Goal: Task Accomplishment & Management: Use online tool/utility

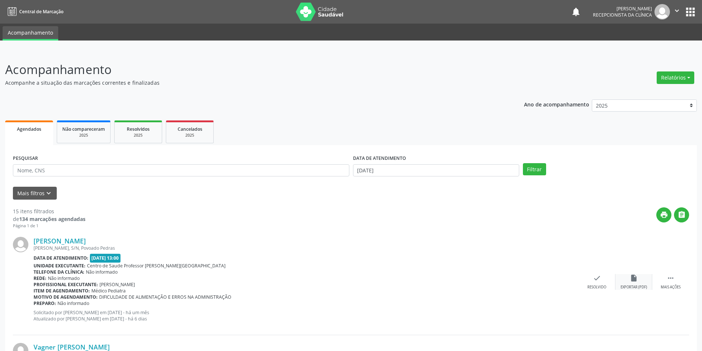
click at [632, 282] on icon "insert_drive_file" at bounding box center [634, 278] width 8 height 8
click at [599, 284] on div "check Resolvido" at bounding box center [597, 282] width 37 height 16
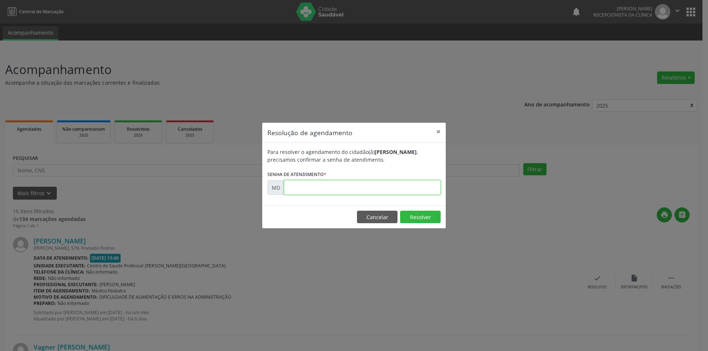
paste input "00002171"
type input "00002171"
click at [419, 221] on button "Resolver" at bounding box center [420, 217] width 41 height 13
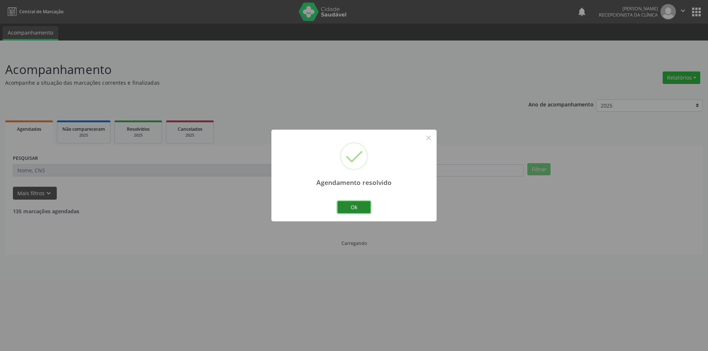
click at [354, 209] on button "Ok" at bounding box center [353, 207] width 33 height 13
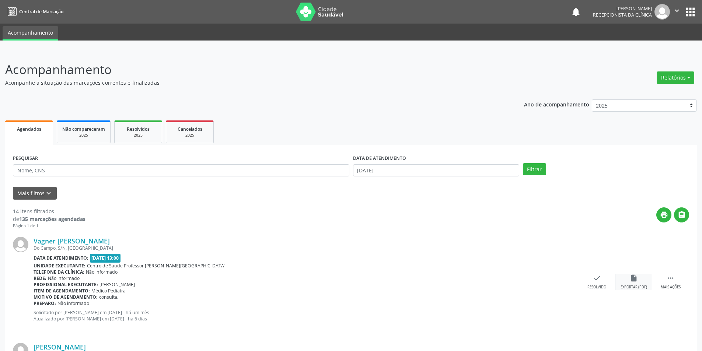
click at [630, 280] on icon "insert_drive_file" at bounding box center [634, 278] width 8 height 8
drag, startPoint x: 91, startPoint y: 174, endPoint x: 271, endPoint y: 234, distance: 189.9
click at [271, 234] on div "Vagner [PERSON_NAME] [GEOGRAPHIC_DATA], S/N, [GEOGRAPHIC_DATA] Data de atendime…" at bounding box center [351, 282] width 676 height 106
click at [596, 279] on icon "check" at bounding box center [597, 278] width 8 height 8
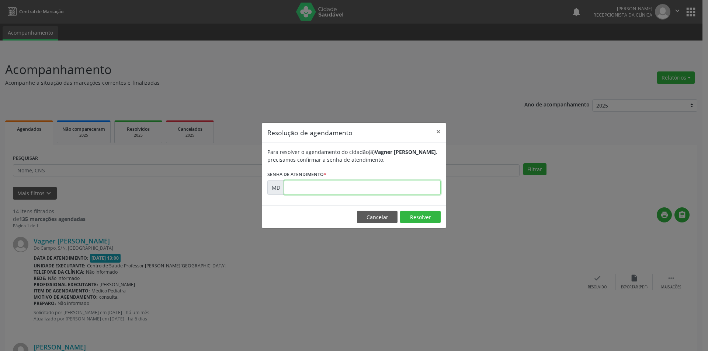
paste input "00002308"
type input "00002308"
click at [404, 213] on button "Resolver" at bounding box center [420, 217] width 41 height 13
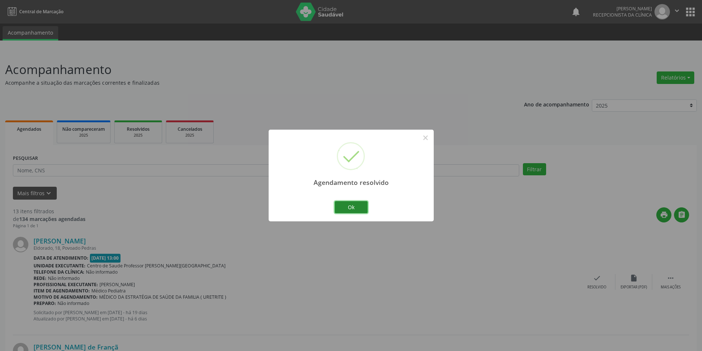
click at [363, 203] on button "Ok" at bounding box center [351, 207] width 33 height 13
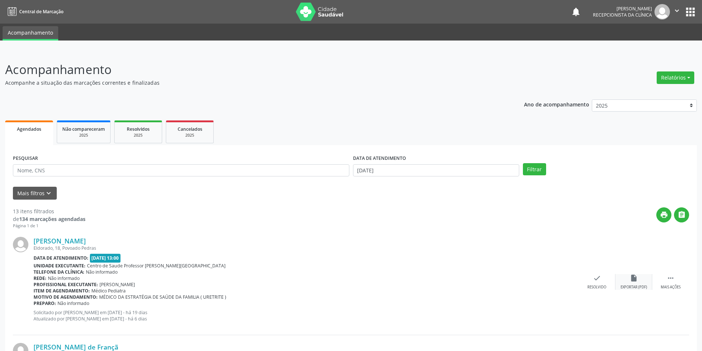
click at [629, 286] on div "Exportar (PDF)" at bounding box center [634, 287] width 27 height 5
click at [607, 281] on div "check Resolvido" at bounding box center [597, 282] width 37 height 16
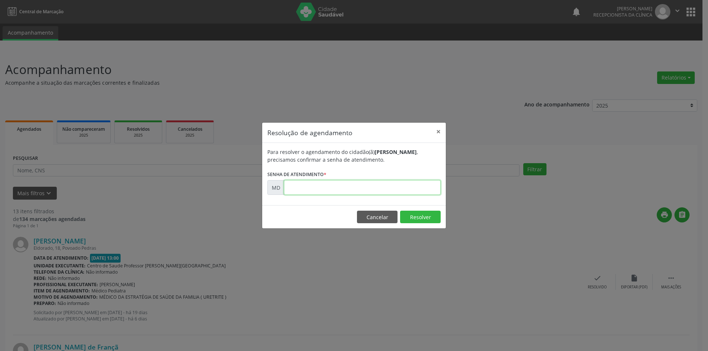
paste input "00003973"
type input "00003973"
click at [414, 219] on button "Resolver" at bounding box center [420, 217] width 41 height 13
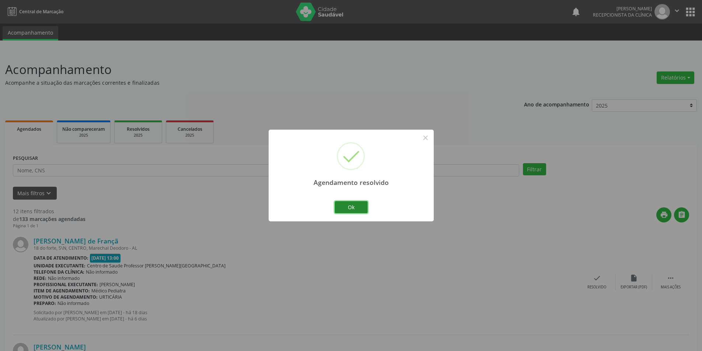
click at [343, 206] on button "Ok" at bounding box center [351, 207] width 33 height 13
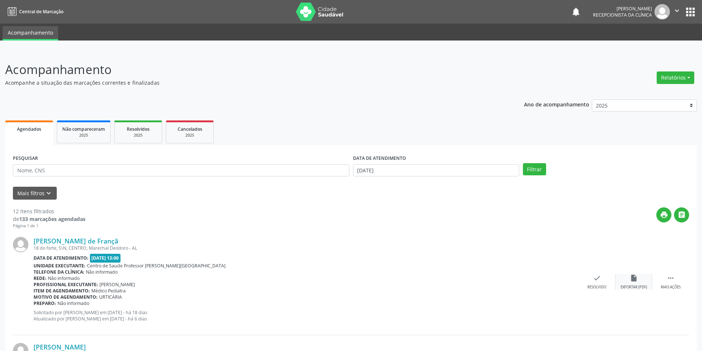
click at [640, 289] on div "Exportar (PDF)" at bounding box center [634, 287] width 27 height 5
click at [598, 293] on div "[PERSON_NAME] de Françã 18 do forte, S\N, CENTRO, [GEOGRAPHIC_DATA] - AL Data d…" at bounding box center [351, 282] width 676 height 106
click at [592, 281] on div "check Resolvido" at bounding box center [597, 282] width 37 height 16
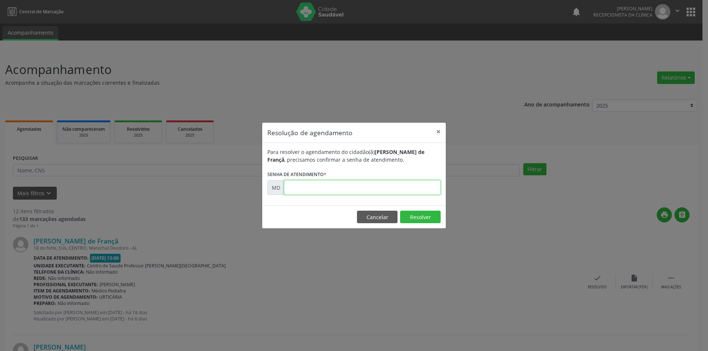
paste input "00004173"
type input "00004173"
click at [424, 221] on button "Resolver" at bounding box center [420, 217] width 41 height 13
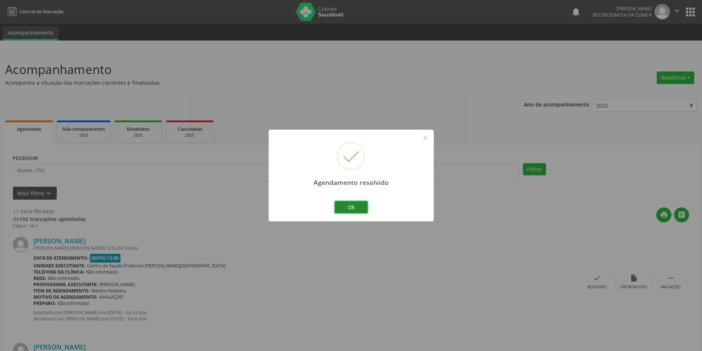
click at [359, 209] on button "Ok" at bounding box center [351, 207] width 33 height 13
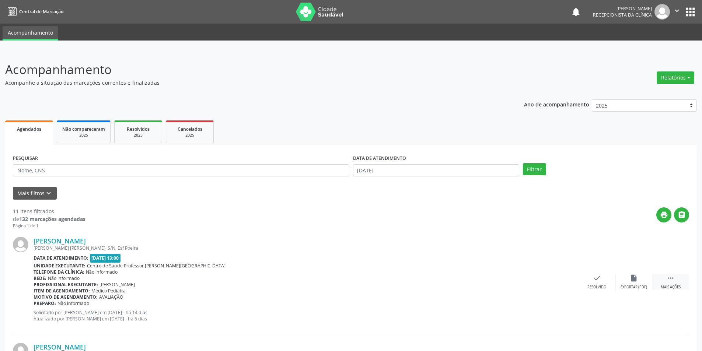
click at [667, 287] on div "Mais ações" at bounding box center [671, 287] width 20 height 5
click at [635, 284] on div "alarm_off Não compareceu" at bounding box center [633, 282] width 37 height 16
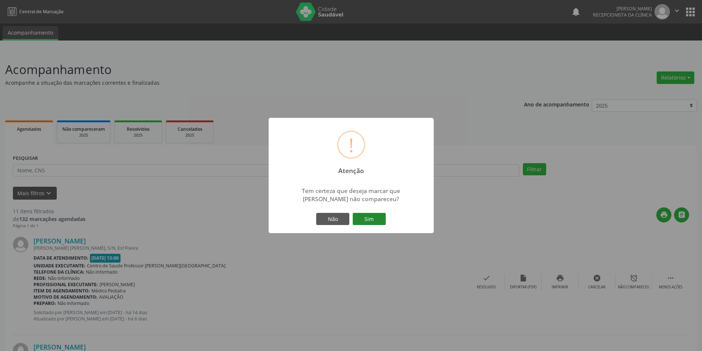
click at [382, 217] on button "Sim" at bounding box center [369, 219] width 33 height 13
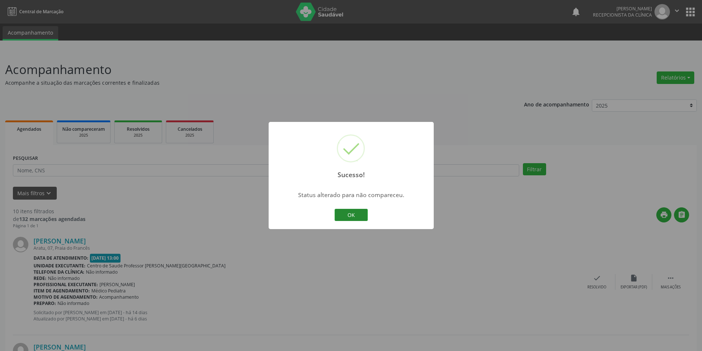
click at [356, 216] on button "OK" at bounding box center [351, 215] width 33 height 13
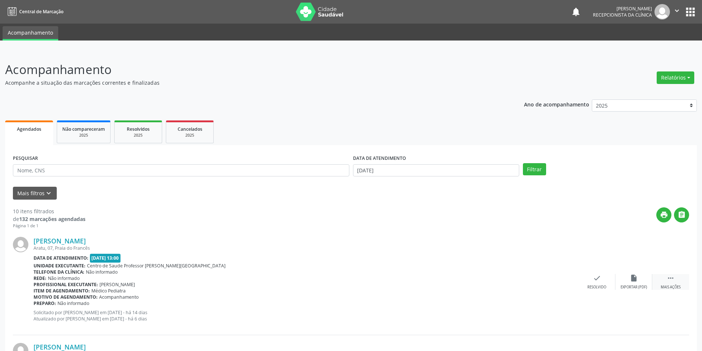
click at [675, 287] on div "Mais ações" at bounding box center [671, 287] width 20 height 5
click at [631, 286] on div "Não compareceu" at bounding box center [633, 287] width 31 height 5
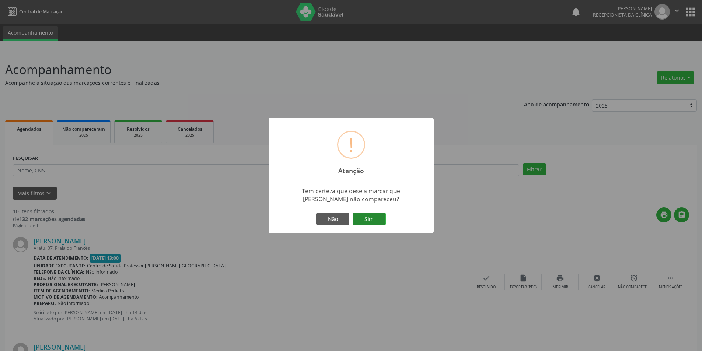
click at [380, 224] on button "Sim" at bounding box center [369, 219] width 33 height 13
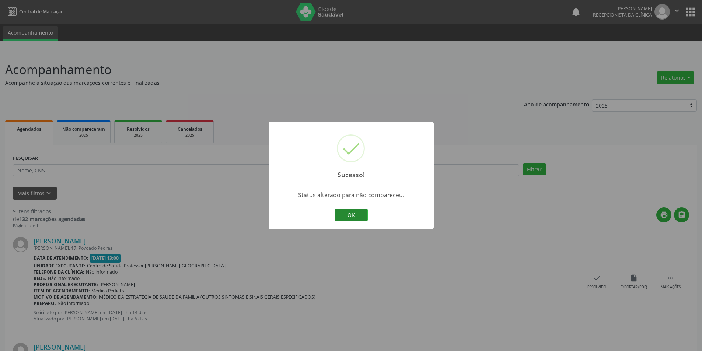
click at [353, 219] on button "OK" at bounding box center [351, 215] width 33 height 13
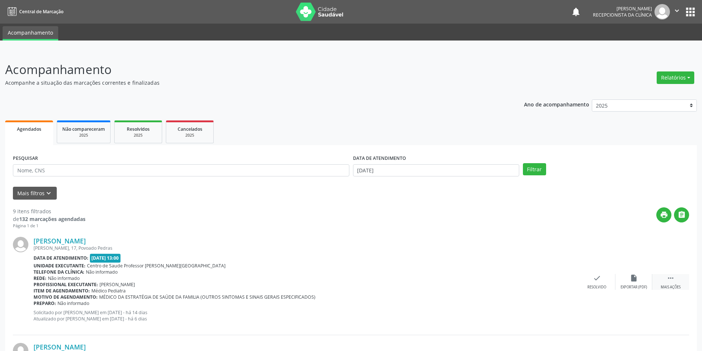
click at [681, 285] on div " Mais ações" at bounding box center [670, 282] width 37 height 16
click at [645, 284] on div "alarm_off Não compareceu" at bounding box center [633, 282] width 37 height 16
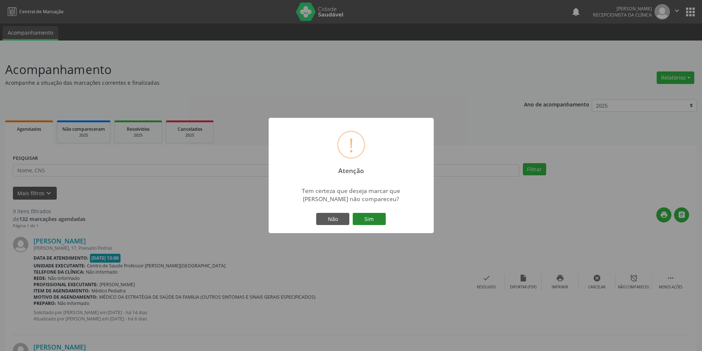
click at [370, 223] on button "Sim" at bounding box center [369, 219] width 33 height 13
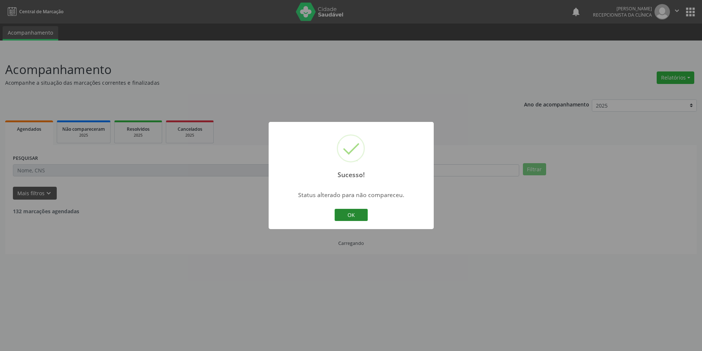
click at [345, 214] on button "OK" at bounding box center [351, 215] width 33 height 13
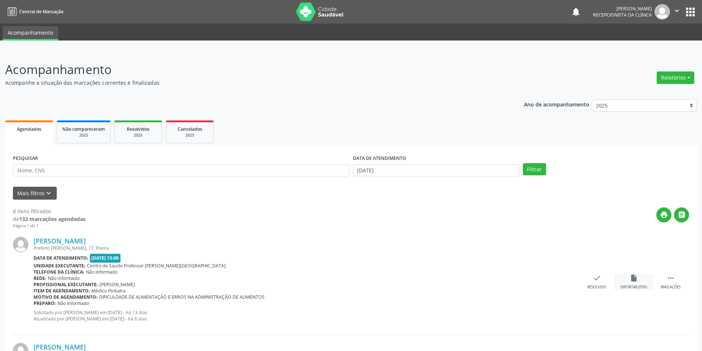
click at [635, 283] on div "insert_drive_file Exportar (PDF)" at bounding box center [633, 282] width 37 height 16
click at [593, 290] on div "[PERSON_NAME] Prefeito [PERSON_NAME], 17, Poeira Data de atendimento: [DATE] 13…" at bounding box center [351, 282] width 676 height 106
click at [597, 286] on div "Resolvido" at bounding box center [596, 287] width 19 height 5
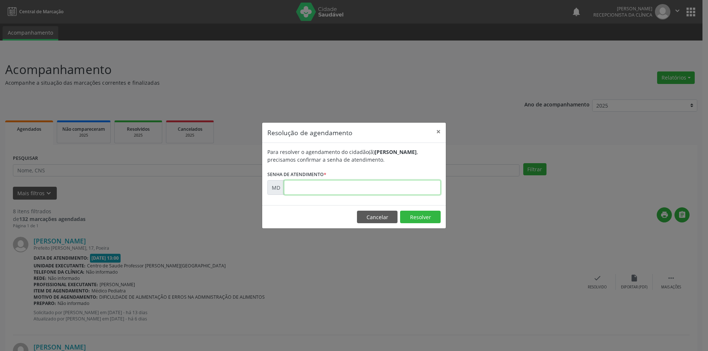
paste input "00004846"
type input "00004846"
click at [411, 217] on button "Resolver" at bounding box center [420, 217] width 41 height 13
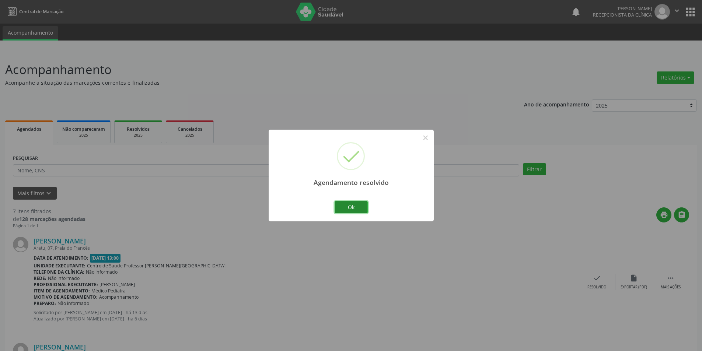
click at [356, 206] on button "Ok" at bounding box center [351, 207] width 33 height 13
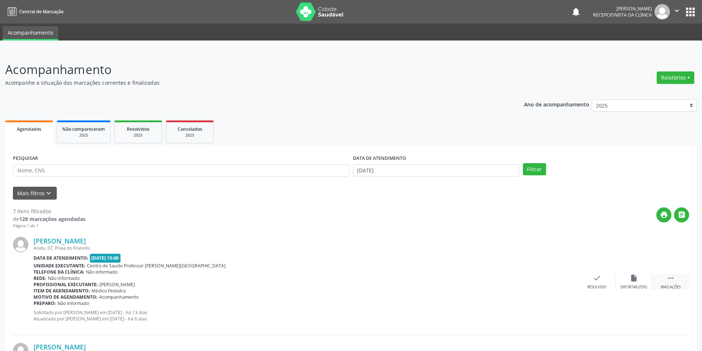
click at [676, 285] on div "Mais ações" at bounding box center [671, 287] width 20 height 5
click at [639, 288] on div "Não compareceu" at bounding box center [633, 287] width 31 height 5
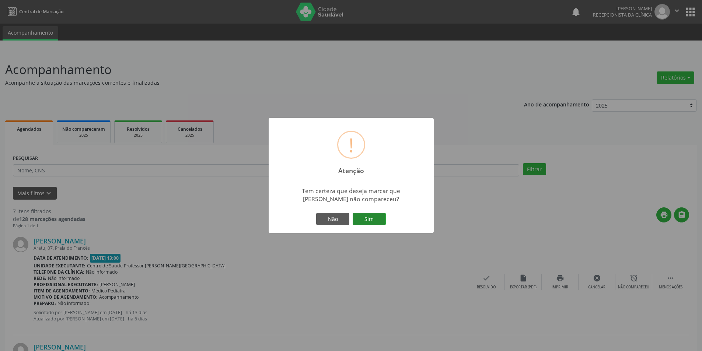
click at [362, 220] on button "Sim" at bounding box center [369, 219] width 33 height 13
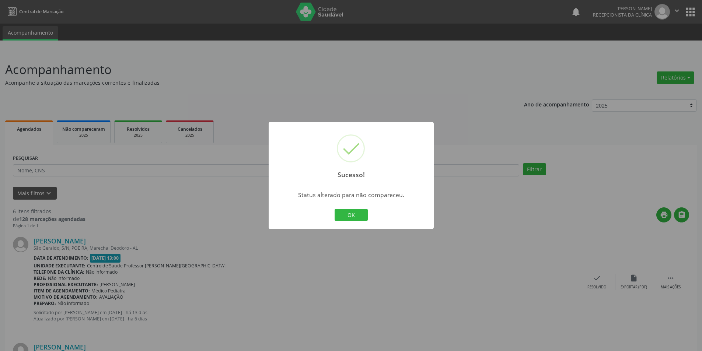
click at [362, 220] on button "OK" at bounding box center [351, 215] width 33 height 13
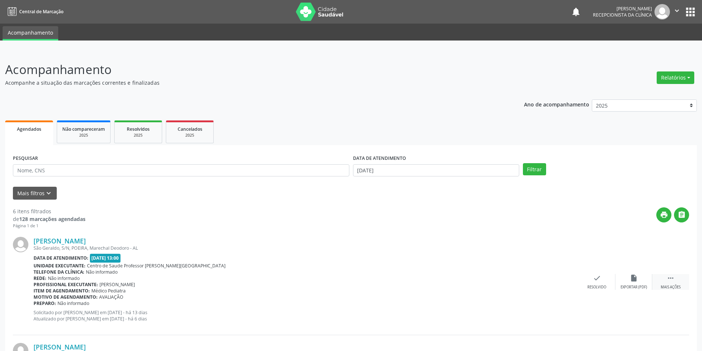
click at [673, 280] on icon "" at bounding box center [671, 278] width 8 height 8
click at [634, 280] on icon "alarm_off" at bounding box center [634, 278] width 8 height 8
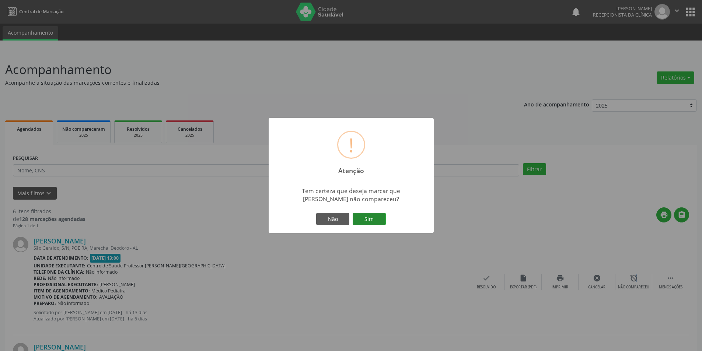
click at [376, 217] on button "Sim" at bounding box center [369, 219] width 33 height 13
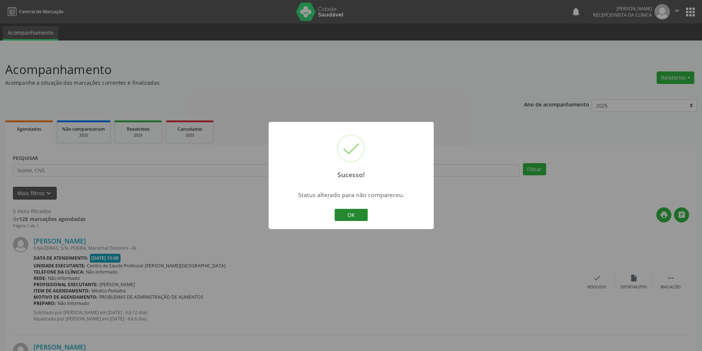
click at [351, 219] on button "OK" at bounding box center [351, 215] width 33 height 13
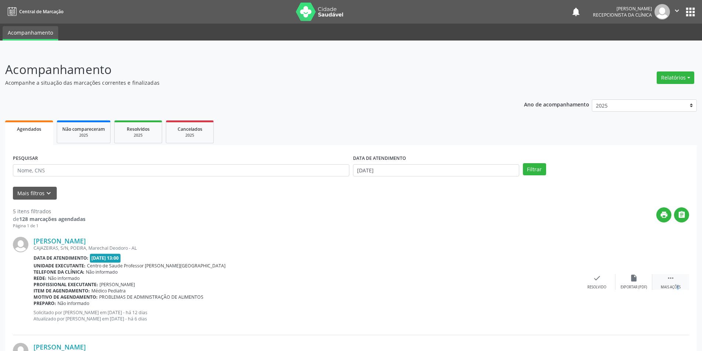
click at [669, 285] on div "Mais ações" at bounding box center [671, 287] width 20 height 5
click at [630, 276] on icon "alarm_off" at bounding box center [634, 278] width 8 height 8
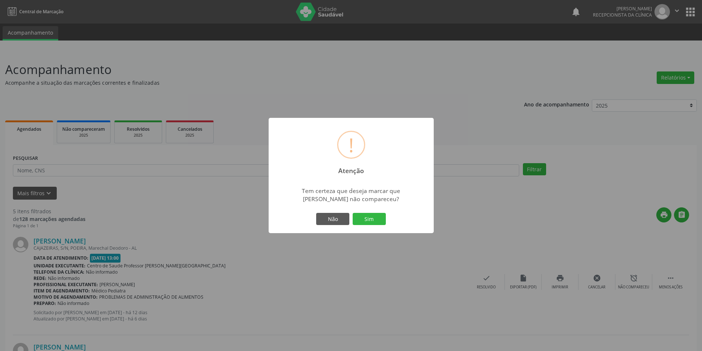
click at [387, 220] on div "Não Sim" at bounding box center [351, 219] width 73 height 15
click at [379, 221] on button "Sim" at bounding box center [369, 219] width 33 height 13
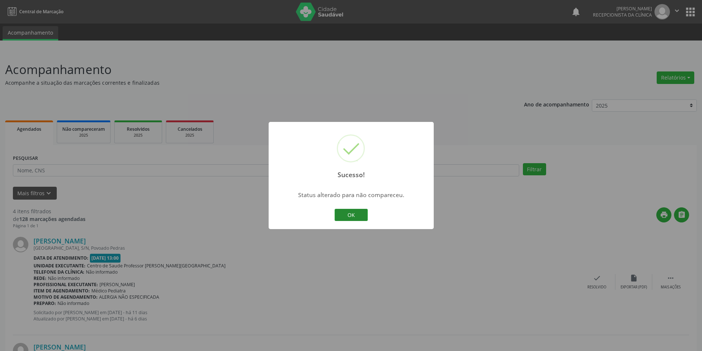
click at [356, 214] on button "OK" at bounding box center [351, 215] width 33 height 13
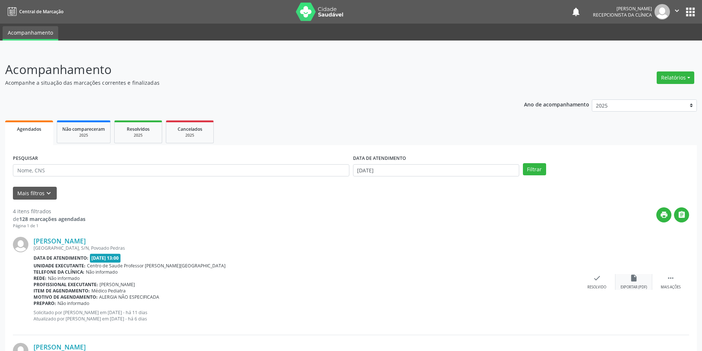
click at [633, 279] on icon "insert_drive_file" at bounding box center [634, 278] width 8 height 8
click at [594, 282] on div "check Resolvido" at bounding box center [597, 282] width 37 height 16
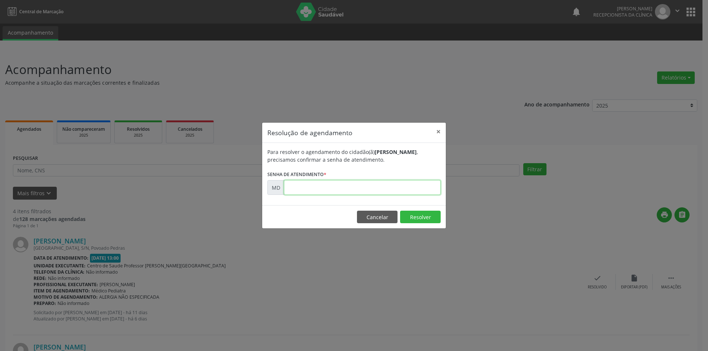
paste input "00005293"
type input "00005293"
click at [414, 216] on button "Resolver" at bounding box center [420, 217] width 41 height 13
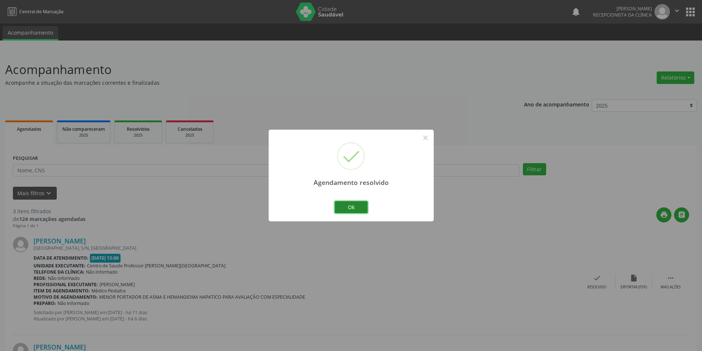
click at [358, 209] on button "Ok" at bounding box center [351, 207] width 33 height 13
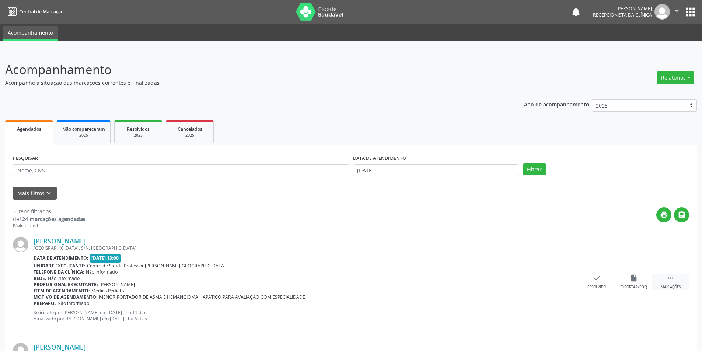
click at [666, 286] on div "Mais ações" at bounding box center [671, 287] width 20 height 5
click at [632, 284] on div "alarm_off Não compareceu" at bounding box center [633, 282] width 37 height 16
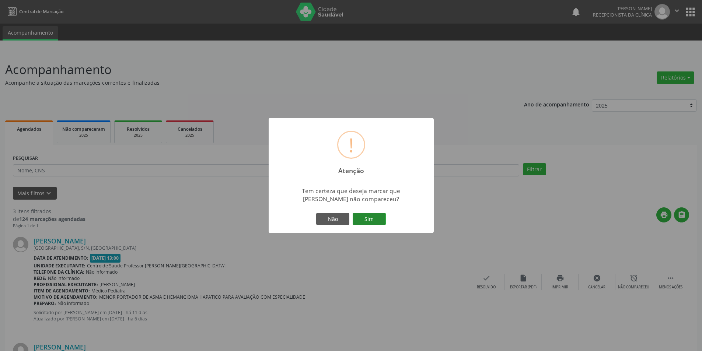
click at [373, 215] on button "Sim" at bounding box center [369, 219] width 33 height 13
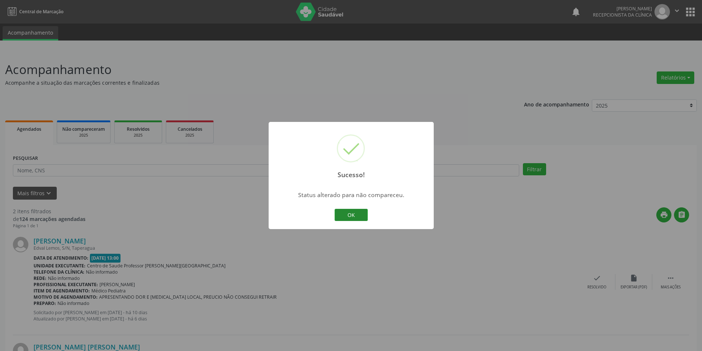
click at [361, 214] on button "OK" at bounding box center [351, 215] width 33 height 13
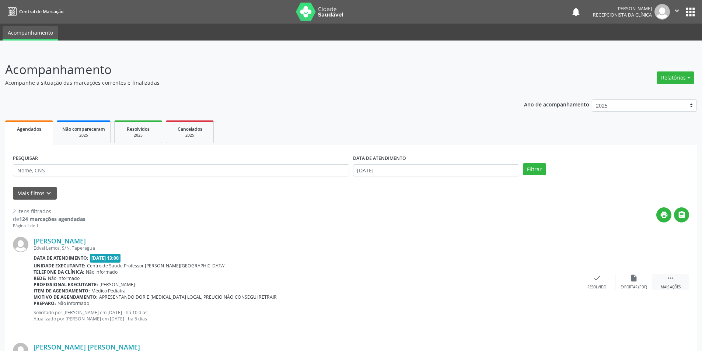
click at [668, 287] on div "Mais ações" at bounding box center [671, 287] width 20 height 5
click at [636, 285] on div "Não compareceu" at bounding box center [633, 287] width 31 height 5
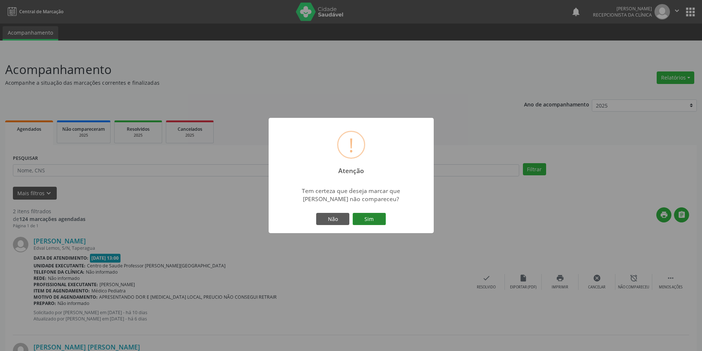
click at [378, 215] on button "Sim" at bounding box center [369, 219] width 33 height 13
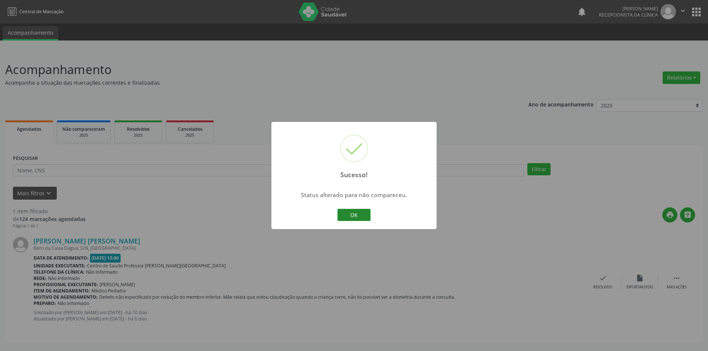
click at [365, 212] on button "OK" at bounding box center [353, 215] width 33 height 13
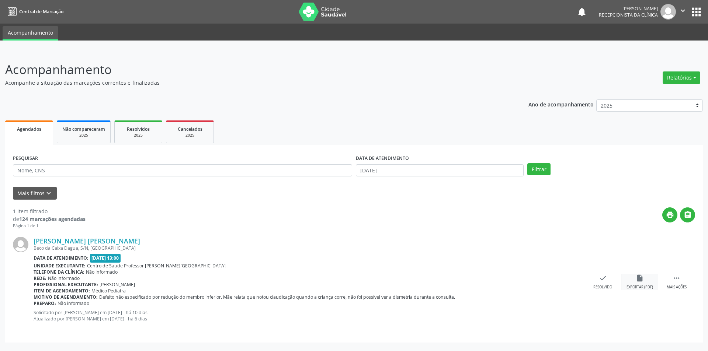
click at [643, 278] on icon "insert_drive_file" at bounding box center [639, 278] width 8 height 8
click at [600, 284] on div "check Resolvido" at bounding box center [602, 282] width 37 height 16
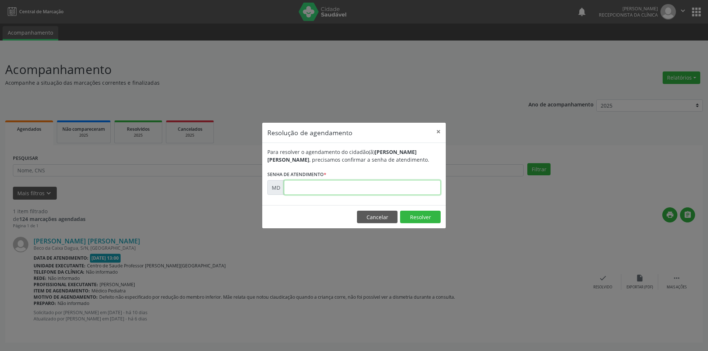
paste input "00005704"
type input "00005704"
click at [415, 214] on button "Resolver" at bounding box center [420, 217] width 41 height 13
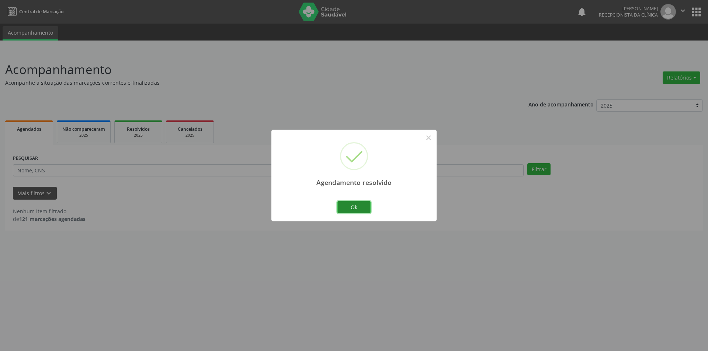
click at [357, 210] on button "Ok" at bounding box center [353, 207] width 33 height 13
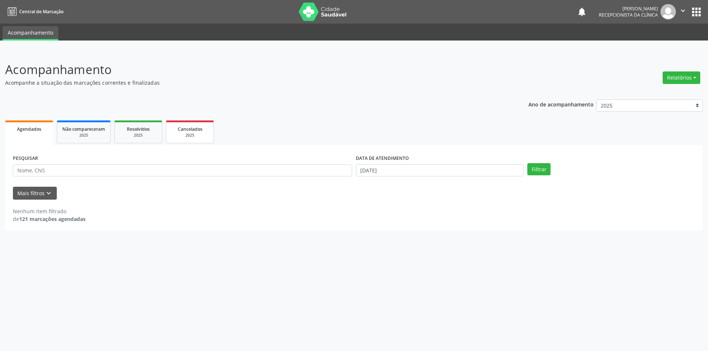
click at [182, 127] on span "Cancelados" at bounding box center [190, 129] width 25 height 6
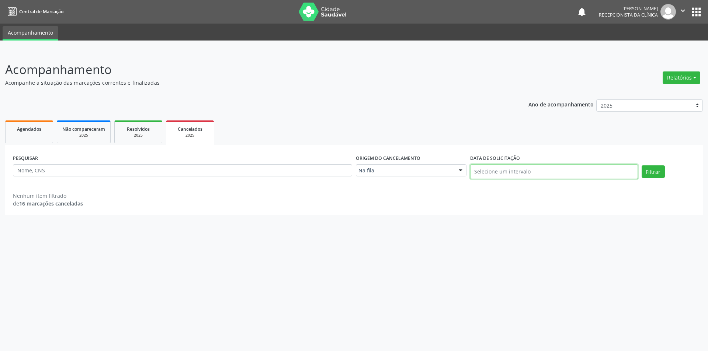
click at [523, 171] on input "text" at bounding box center [554, 171] width 168 height 15
click at [496, 270] on span "25" at bounding box center [490, 269] width 14 height 14
type input "[DATE]"
click at [492, 271] on span "25" at bounding box center [490, 269] width 14 height 14
click at [649, 172] on button "Filtrar" at bounding box center [652, 171] width 23 height 13
